Goal: Book appointment/travel/reservation

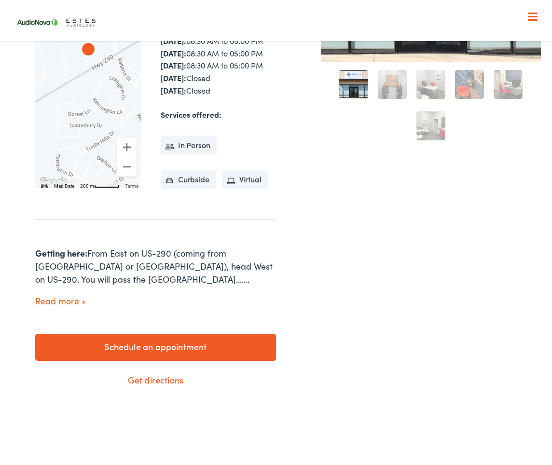
scroll to position [254, 0]
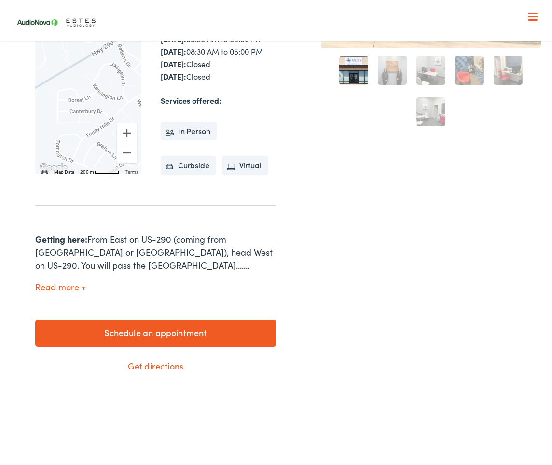
click at [202, 347] on link "Schedule an appointment" at bounding box center [155, 333] width 241 height 27
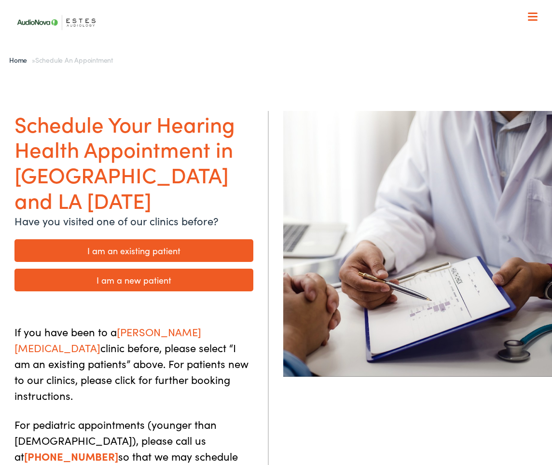
click at [212, 239] on link "I am an existing patient" at bounding box center [133, 250] width 239 height 23
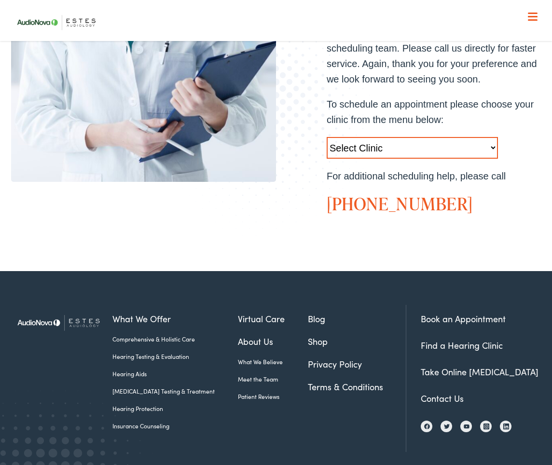
scroll to position [305, 0]
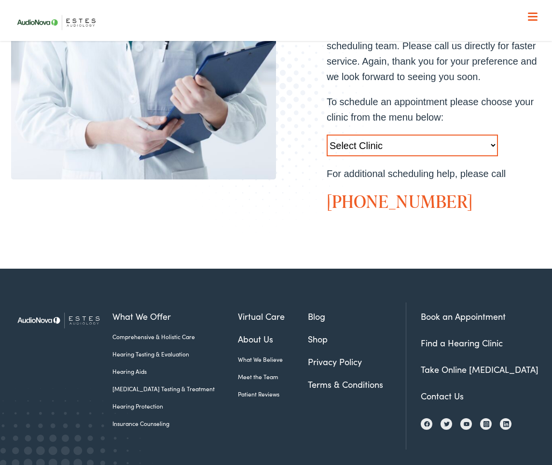
click at [387, 144] on select "Select Clinic Austin-TX-AudioNova 1206 W. 38th Street Boerne-TX-AudioNova 1112 …" at bounding box center [412, 146] width 171 height 22
select select "https://hearlifeagain.alpacaaudiology.com/locations/dripping-springs/"
click at [327, 135] on select "Select Clinic Austin-TX-AudioNova 1206 W. 38th Street Boerne-TX-AudioNova 1112 …" at bounding box center [412, 146] width 171 height 22
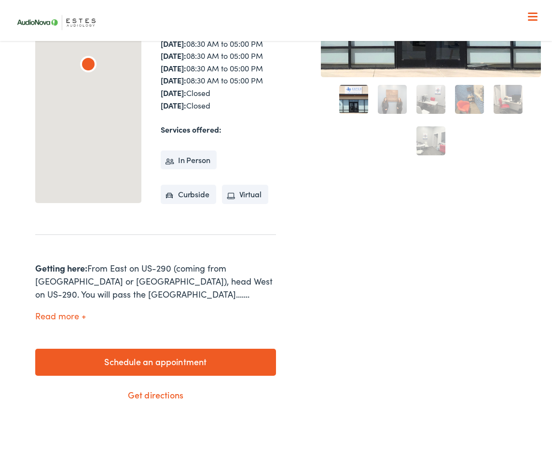
scroll to position [226, 0]
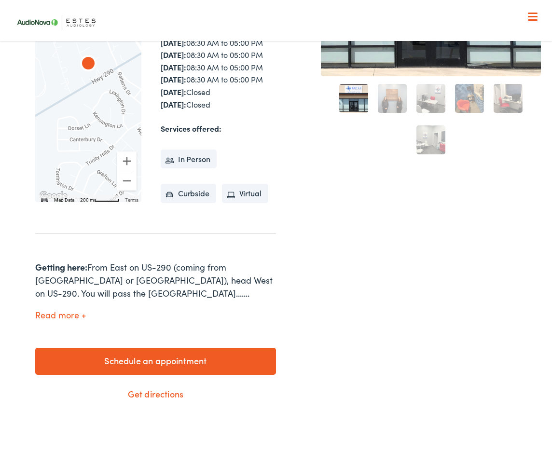
click at [206, 375] on link "Schedule an appointment" at bounding box center [155, 361] width 241 height 27
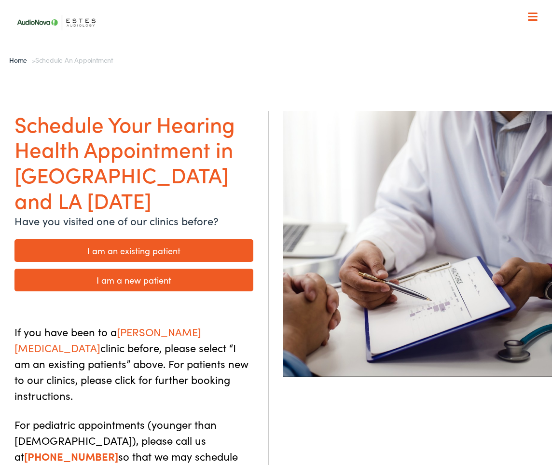
click at [225, 239] on link "I am an existing patient" at bounding box center [133, 250] width 239 height 23
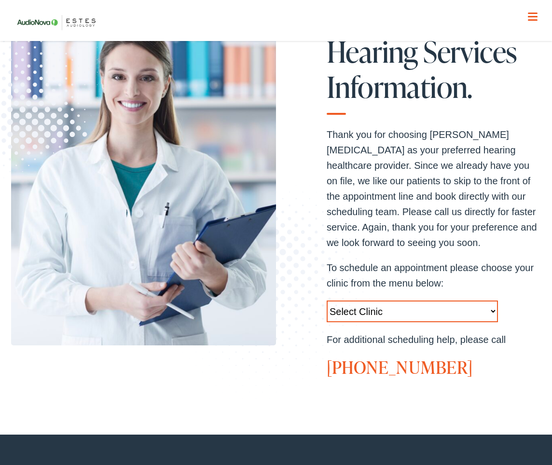
scroll to position [157, 0]
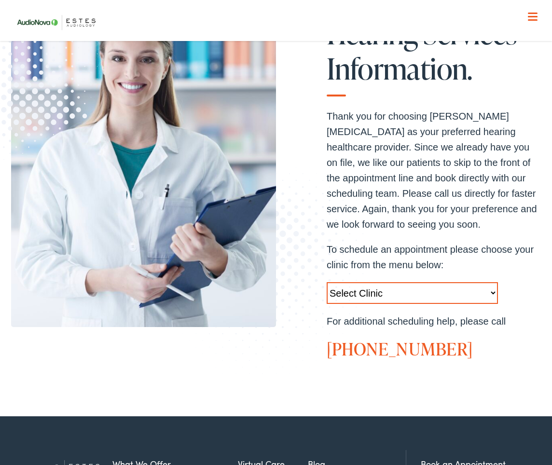
click at [362, 281] on div "Thank you for choosing ESTES AUDIOLOGY as your preferred hearing healthcare pro…" at bounding box center [434, 234] width 214 height 251
click at [362, 290] on select "Select Clinic Austin-TX-AudioNova 1206 W. 38th Street Boerne-TX-AudioNova 1112 …" at bounding box center [412, 293] width 171 height 22
select select "https://hearlifeagain.alpacaaudiology.com/locations/dripping-springs/"
click at [327, 282] on select "Select Clinic Austin-TX-AudioNova 1206 W. 38th Street Boerne-TX-AudioNova 1112 …" at bounding box center [412, 293] width 171 height 22
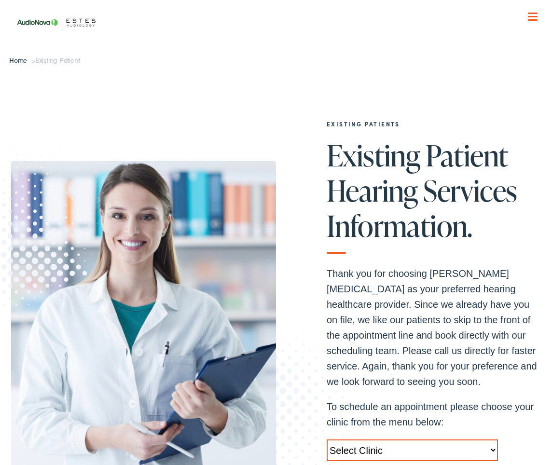
click at [531, 16] on span at bounding box center [533, 16] width 10 height 1
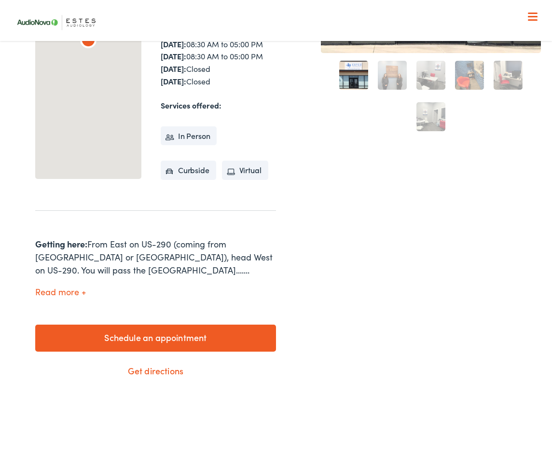
scroll to position [252, 0]
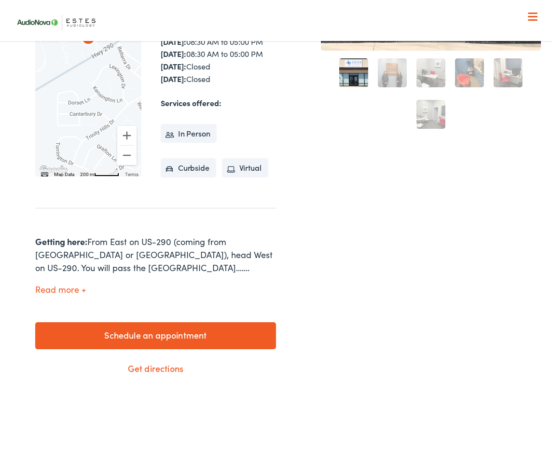
click at [71, 295] on button "Read more" at bounding box center [60, 290] width 51 height 10
